Goal: Find specific page/section: Find specific page/section

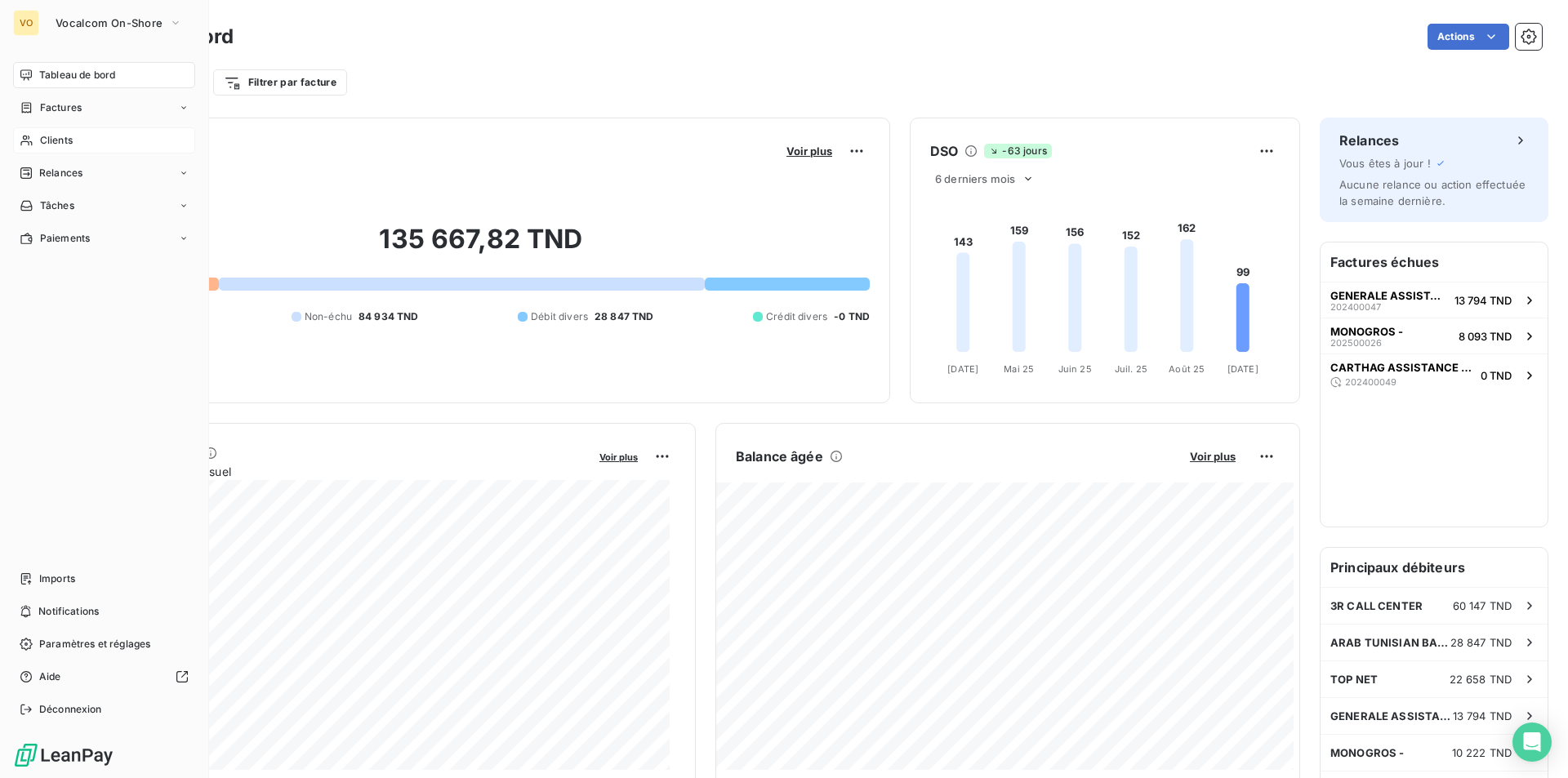
click at [76, 139] on div "Clients" at bounding box center [104, 141] width 182 height 26
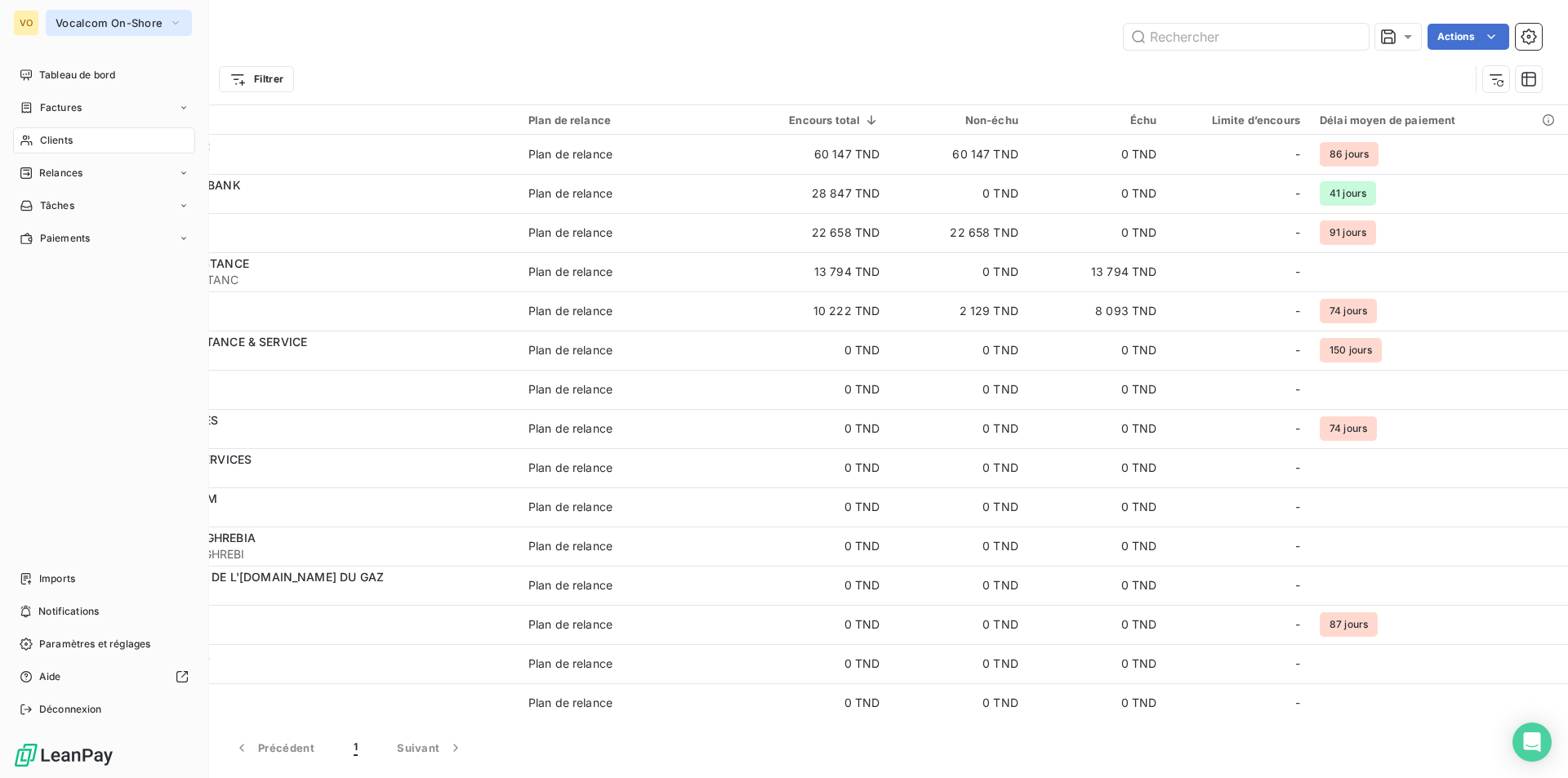
click at [116, 27] on span "Vocalcom On-Shore" at bounding box center [109, 22] width 107 height 13
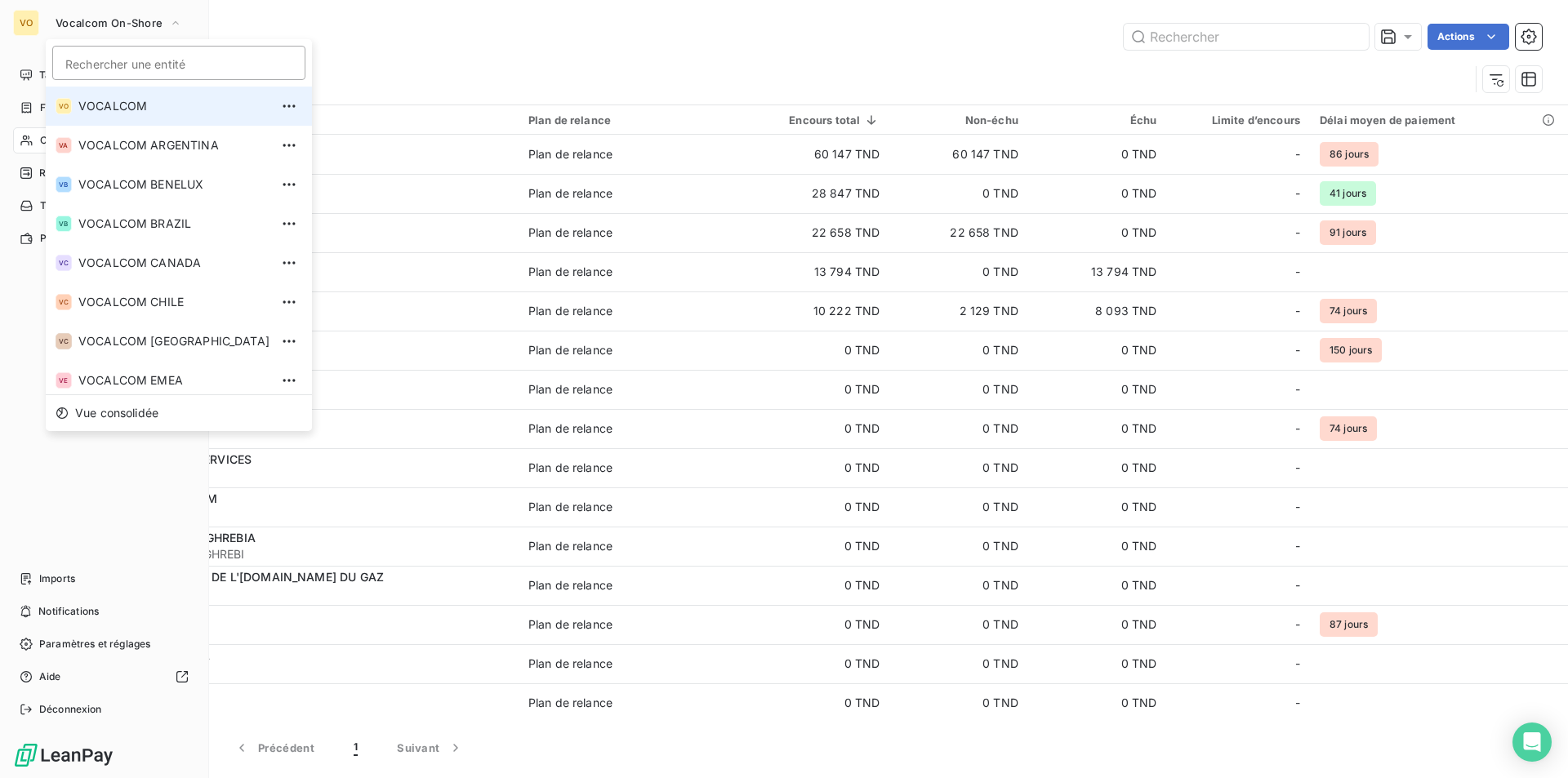
click at [137, 108] on span "VOCALCOM" at bounding box center [173, 106] width 191 height 16
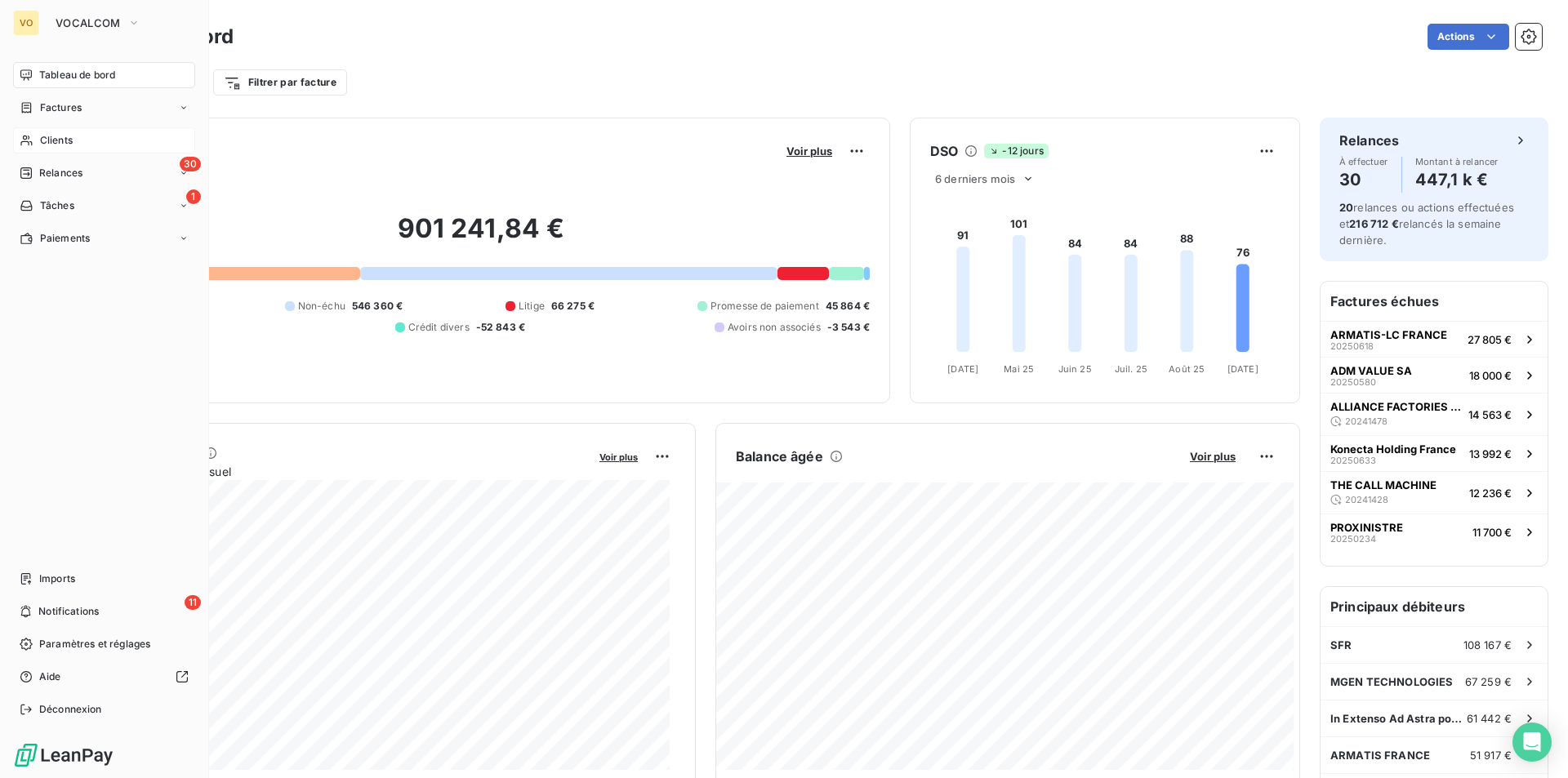
click at [49, 140] on span "Clients" at bounding box center [56, 140] width 33 height 15
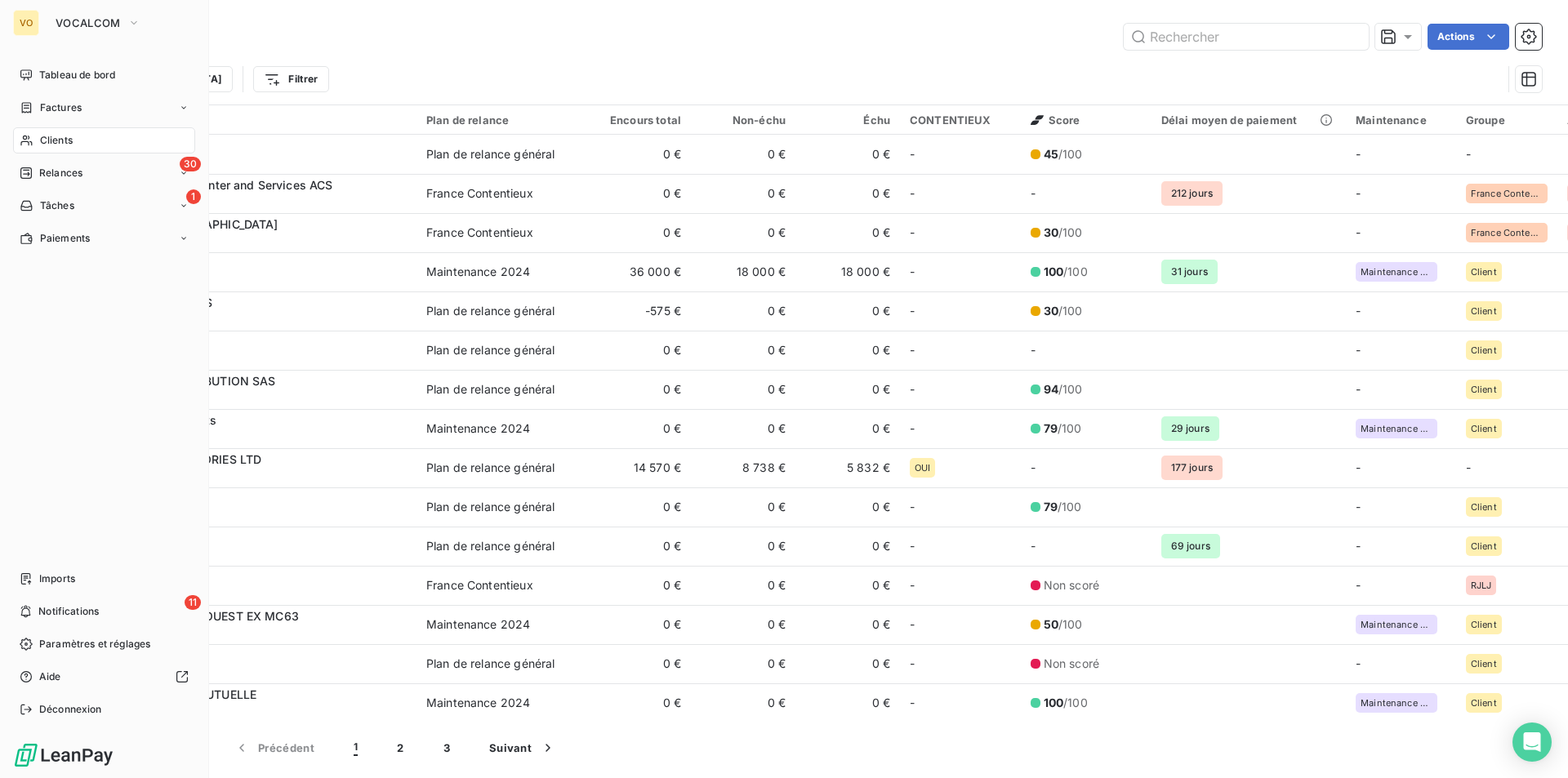
click at [38, 138] on div "Clients" at bounding box center [104, 141] width 182 height 26
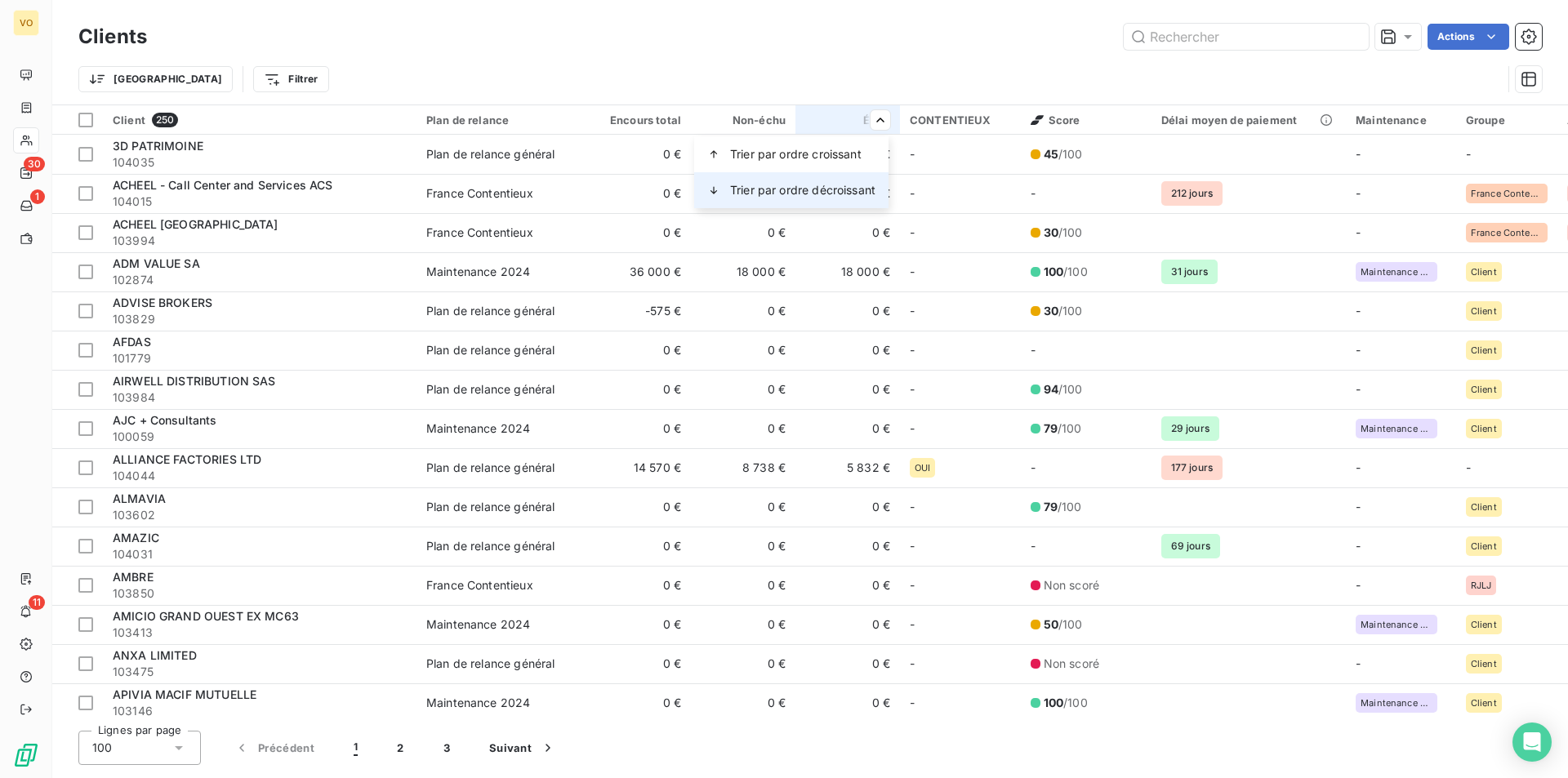
click at [789, 188] on span "Trier par ordre décroissant" at bounding box center [803, 190] width 146 height 16
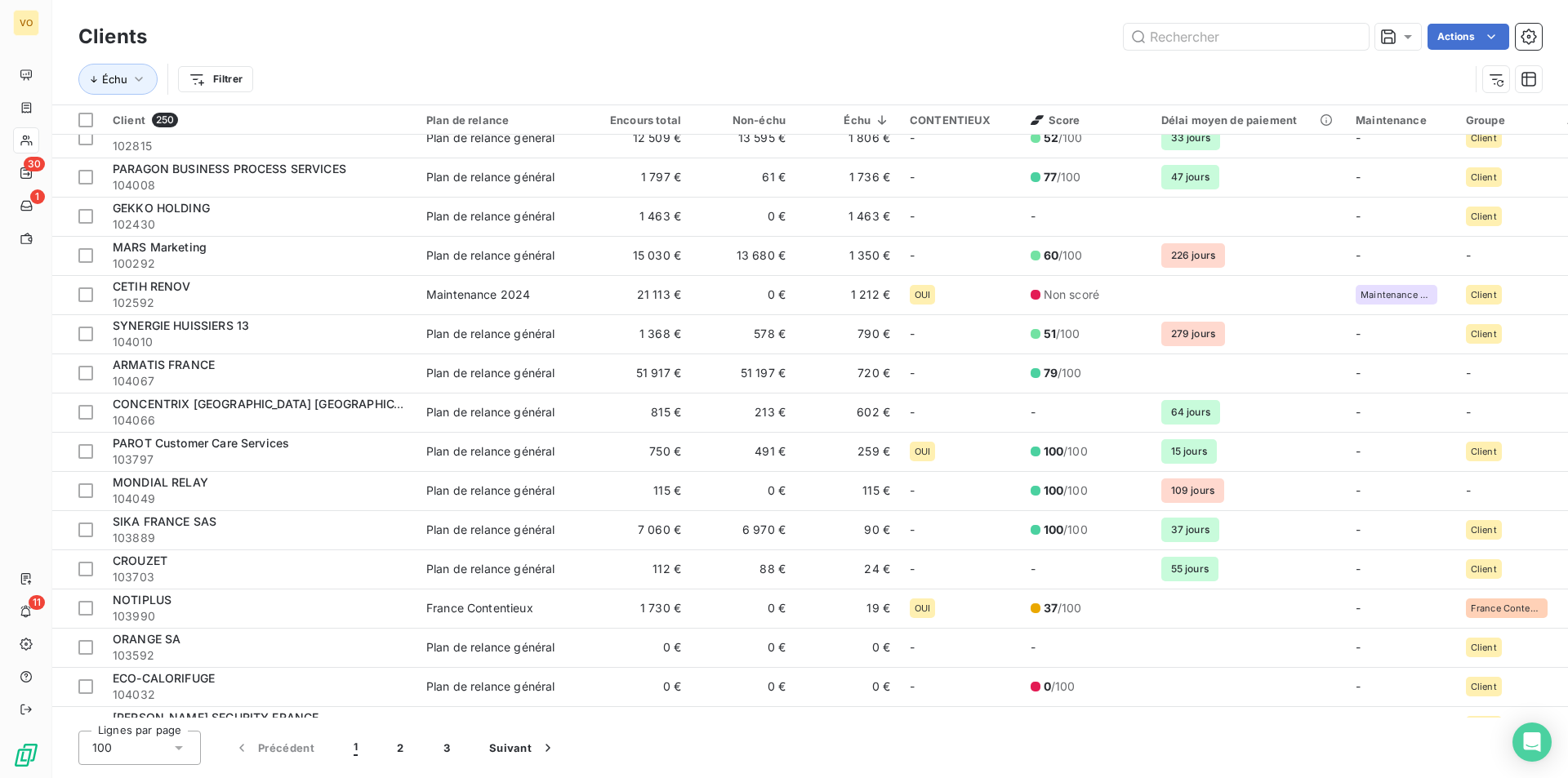
scroll to position [1716, 0]
